Goal: Navigation & Orientation: Find specific page/section

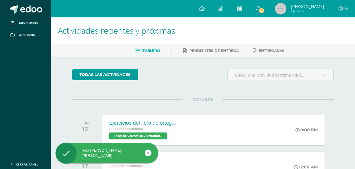
click at [261, 11] on span "30" at bounding box center [262, 11] width 6 height 6
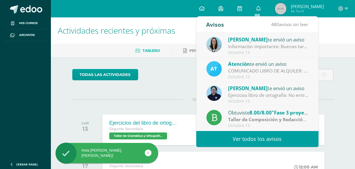
click at [244, 53] on div "Octubre 13" at bounding box center [268, 52] width 80 height 5
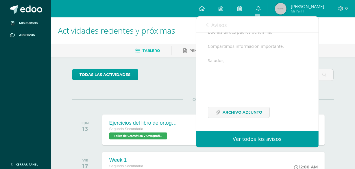
scroll to position [66, 0]
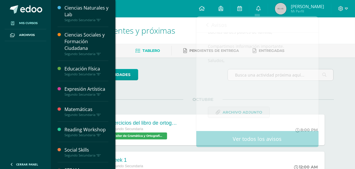
click at [36, 21] on span "Mis cursos" at bounding box center [28, 23] width 19 height 5
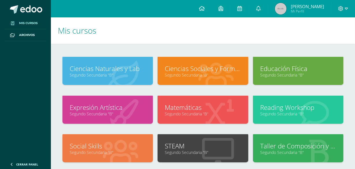
click at [202, 77] on icon at bounding box center [216, 74] width 36 height 28
click at [200, 73] on link "Segundo Secundaria "B"" at bounding box center [203, 74] width 76 height 5
